Goal: Task Accomplishment & Management: Manage account settings

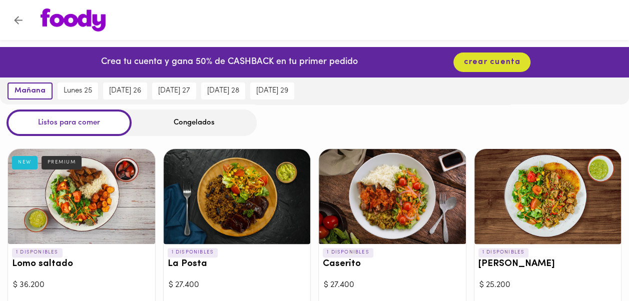
click at [346, 18] on div at bounding box center [324, 20] width 586 height 23
click at [478, 69] on button "crear cuenta" at bounding box center [491, 63] width 77 height 20
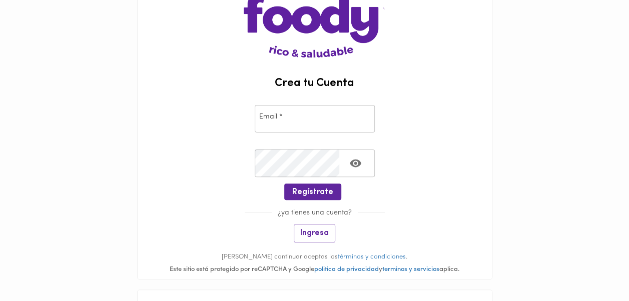
scroll to position [139, 0]
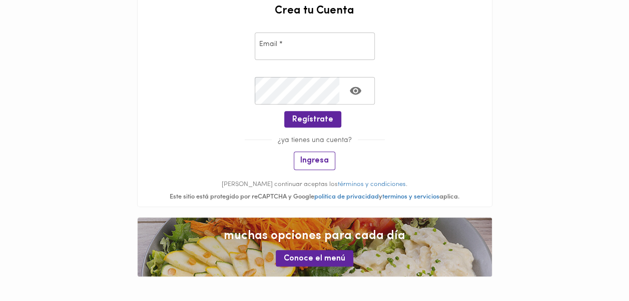
click at [312, 167] on button "Ingresa" at bounding box center [315, 161] width 42 height 19
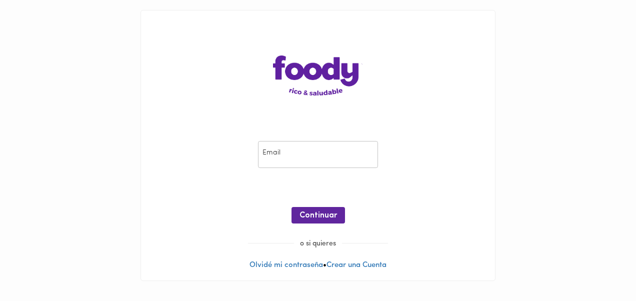
click at [291, 153] on input "email" at bounding box center [318, 155] width 120 height 28
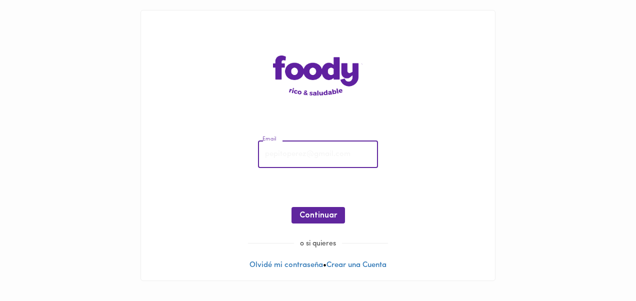
type input "[EMAIL_ADDRESS][DOMAIN_NAME]"
click at [328, 215] on span "Continuar" at bounding box center [319, 216] width 38 height 10
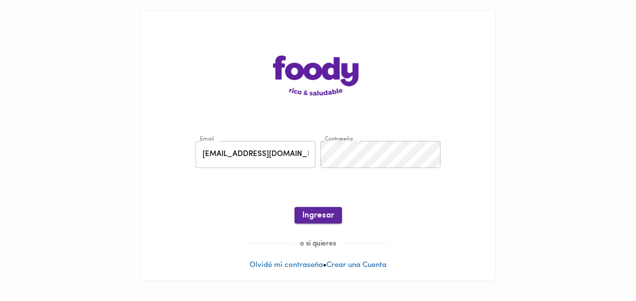
click at [324, 217] on span "Ingresar" at bounding box center [319, 216] width 32 height 10
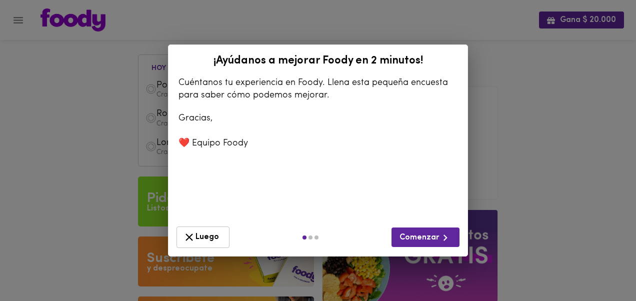
click at [210, 237] on span "Luego" at bounding box center [203, 237] width 40 height 13
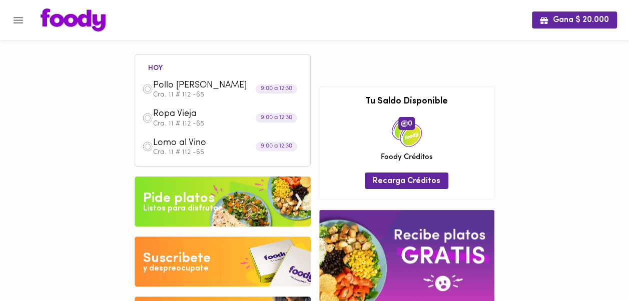
click at [10, 19] on button "Menu" at bounding box center [18, 20] width 25 height 25
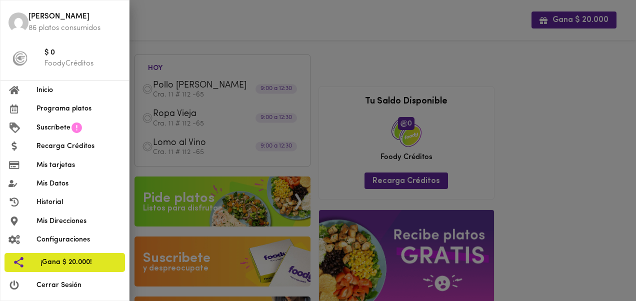
click at [44, 92] on span "Inicio" at bounding box center [79, 90] width 85 height 11
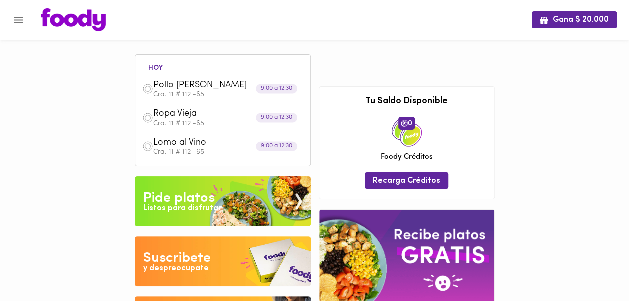
click at [19, 19] on icon "Menu" at bounding box center [18, 20] width 13 height 13
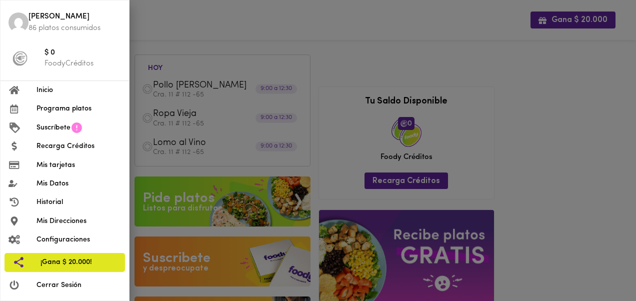
click at [54, 286] on span "Cerrar Sesión" at bounding box center [79, 285] width 85 height 11
